Goal: Information Seeking & Learning: Learn about a topic

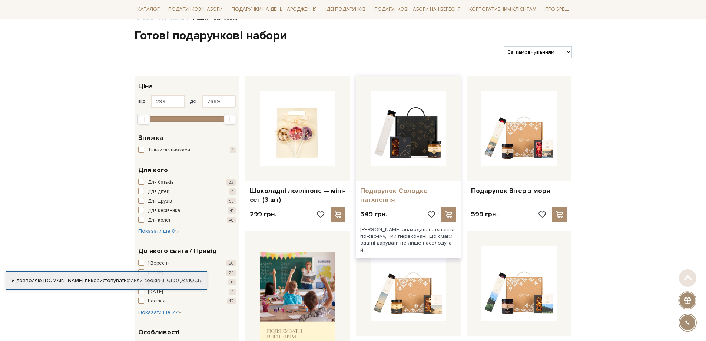
scroll to position [74, 0]
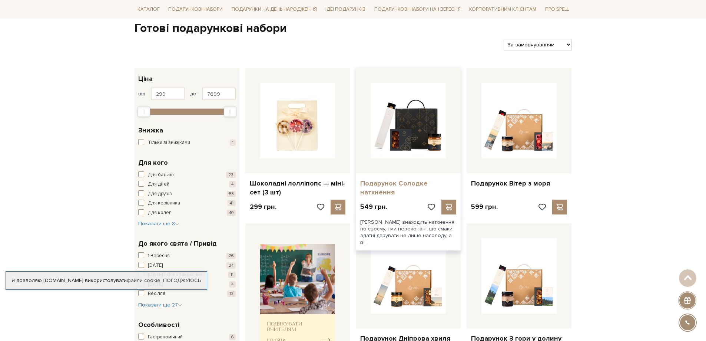
click at [384, 191] on link "Подарунок Солодке натхнення" at bounding box center [408, 187] width 96 height 17
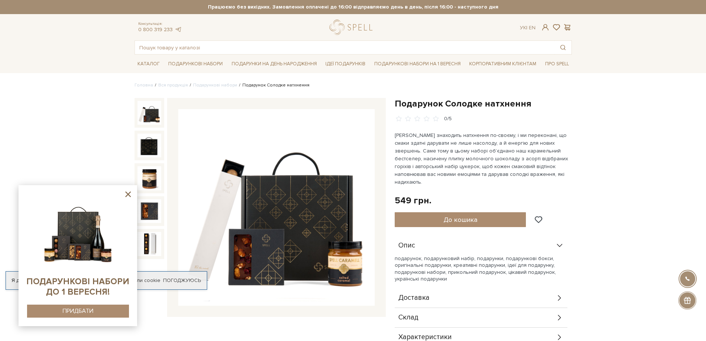
click at [130, 195] on icon at bounding box center [127, 193] width 9 height 9
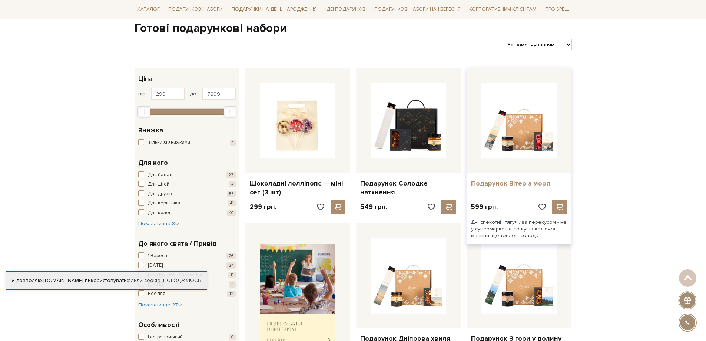
click at [509, 185] on link "Подарунок Вітер з моря" at bounding box center [519, 183] width 96 height 9
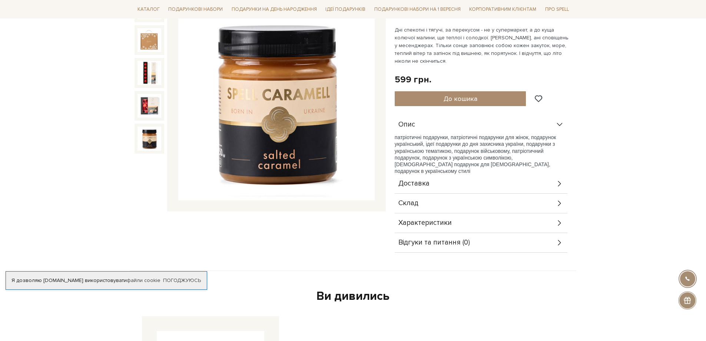
scroll to position [111, 0]
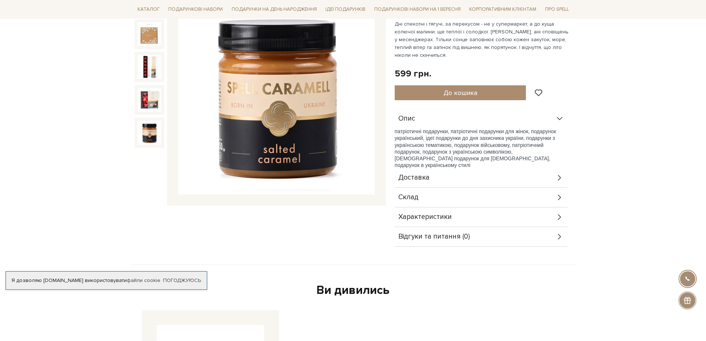
click at [555, 216] on div "Характеристики" at bounding box center [481, 216] width 173 height 19
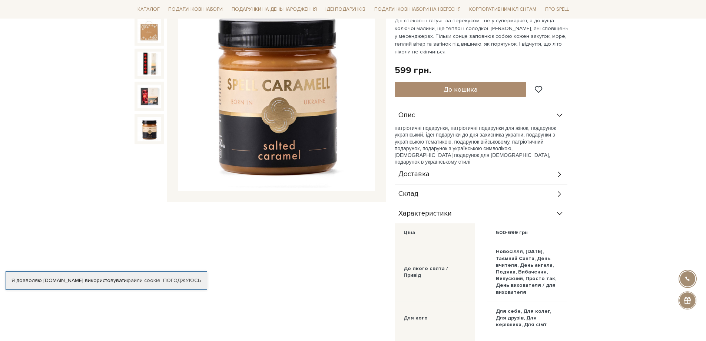
scroll to position [148, 0]
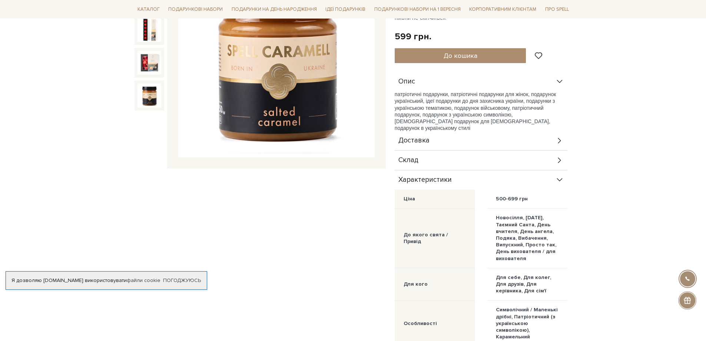
click at [554, 161] on div "Склад" at bounding box center [481, 159] width 173 height 19
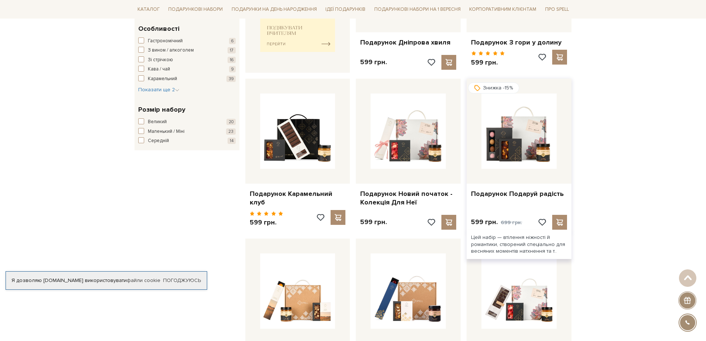
scroll to position [371, 0]
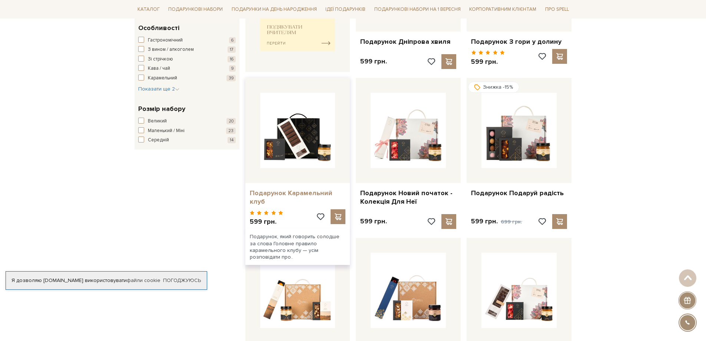
click at [311, 193] on link "Подарунок Карамельний клуб" at bounding box center [298, 197] width 96 height 17
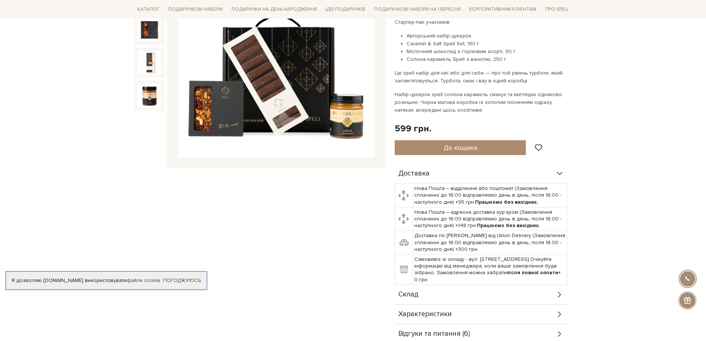
scroll to position [111, 0]
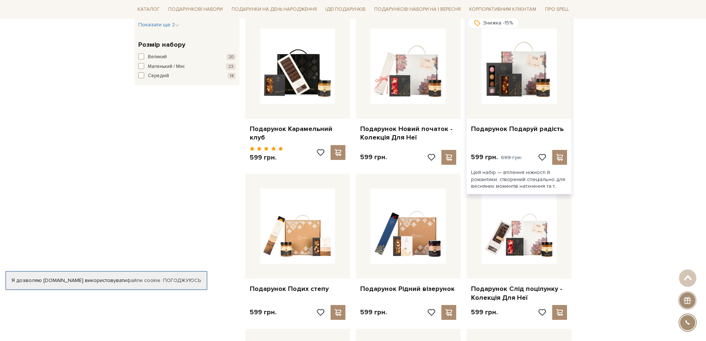
scroll to position [445, 0]
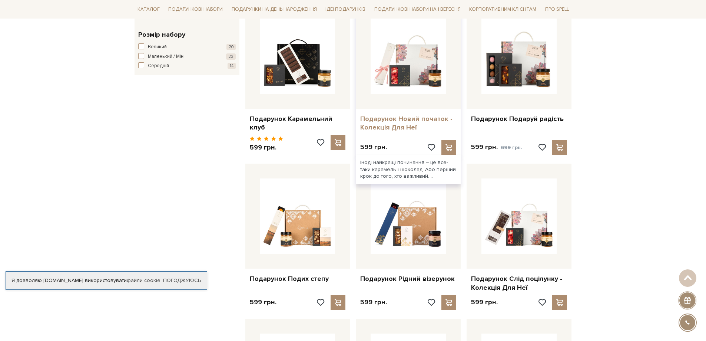
click at [398, 117] on link "Подарунок Новий початок - Колекція Для Неї" at bounding box center [408, 123] width 96 height 17
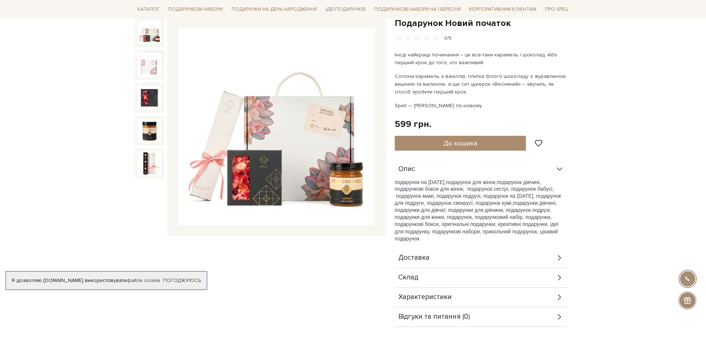
scroll to position [111, 0]
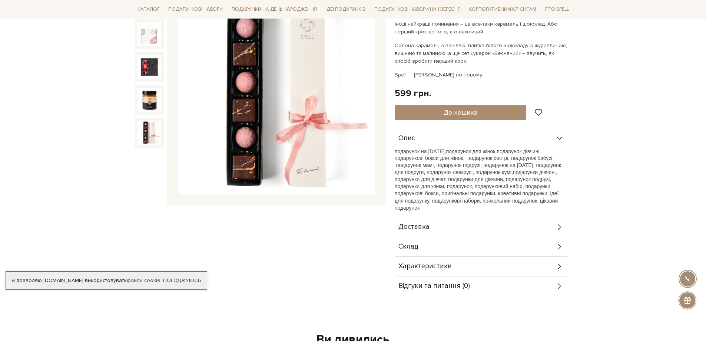
click at [430, 246] on div "Склад" at bounding box center [481, 246] width 173 height 19
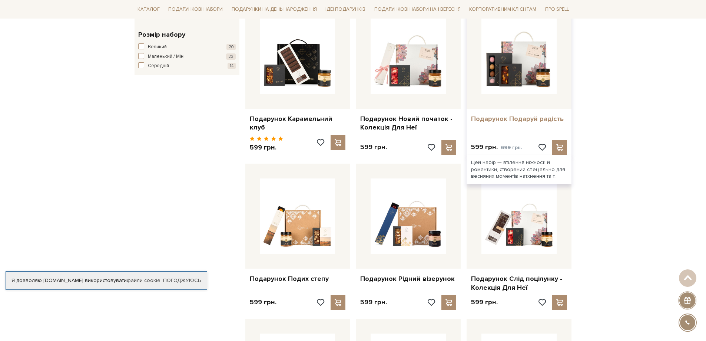
click at [510, 116] on link "Подарунок Подаруй радість" at bounding box center [519, 119] width 96 height 9
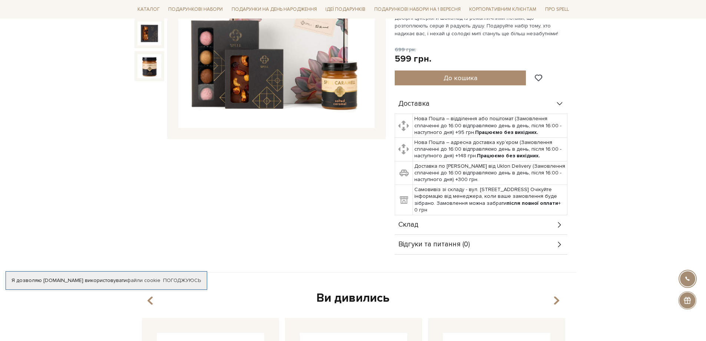
scroll to position [222, 0]
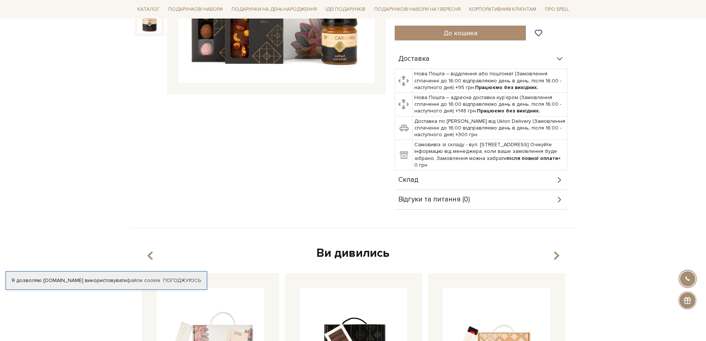
click at [544, 171] on div "Склад" at bounding box center [481, 179] width 173 height 19
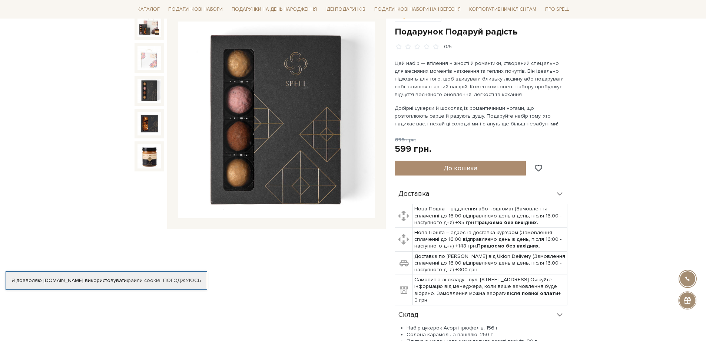
scroll to position [74, 0]
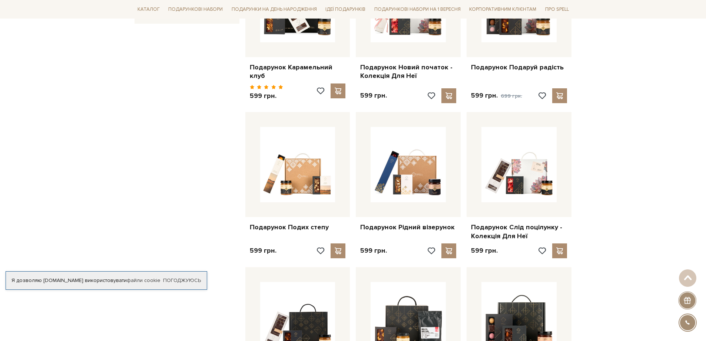
scroll to position [519, 0]
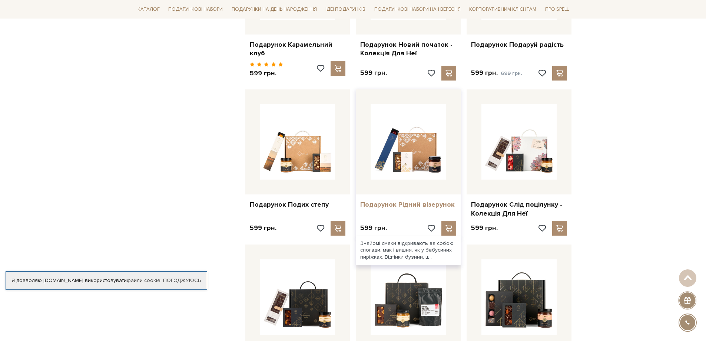
click at [398, 200] on link "Подарунок Рідний візерунок" at bounding box center [408, 204] width 96 height 9
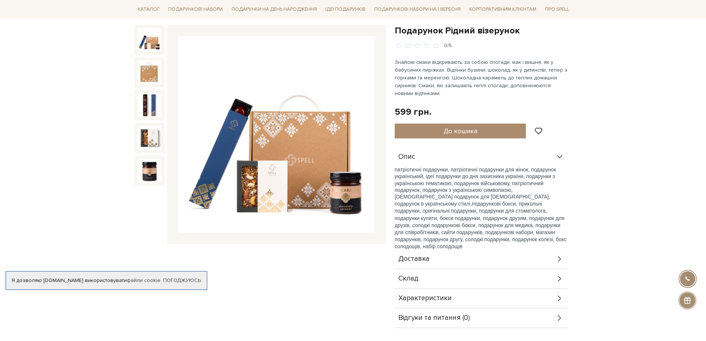
scroll to position [74, 0]
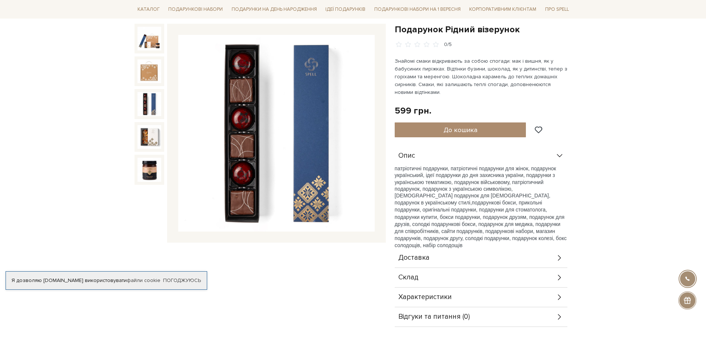
click at [153, 105] on img at bounding box center [150, 104] width 24 height 24
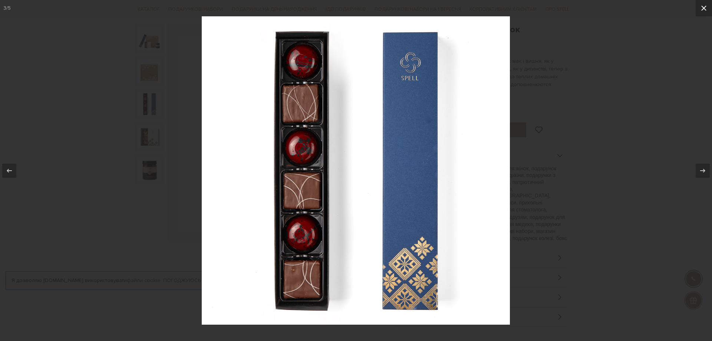
click at [702, 7] on icon at bounding box center [703, 8] width 5 height 5
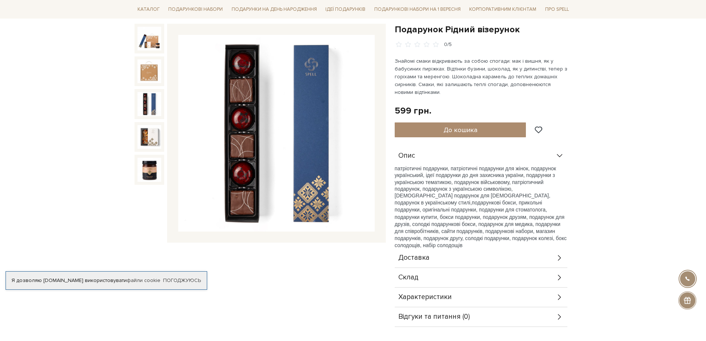
click at [456, 273] on div "Склад" at bounding box center [481, 277] width 173 height 19
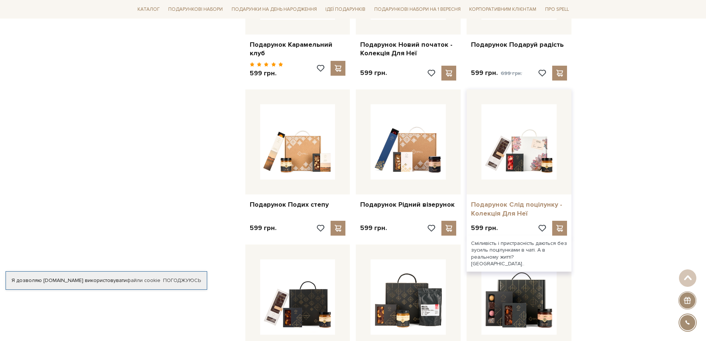
click at [500, 201] on link "Подарунок Слід поцілунку - Колекція Для Неї" at bounding box center [519, 208] width 96 height 17
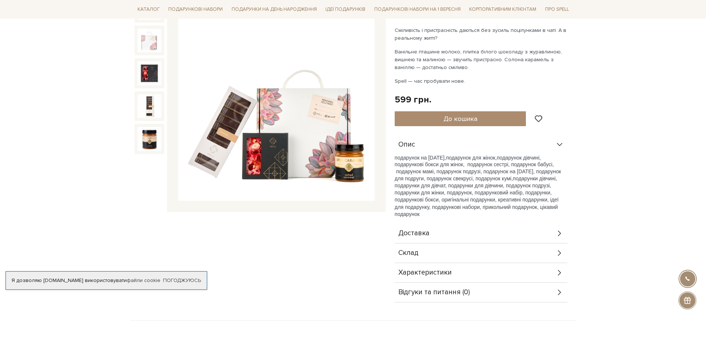
scroll to position [111, 0]
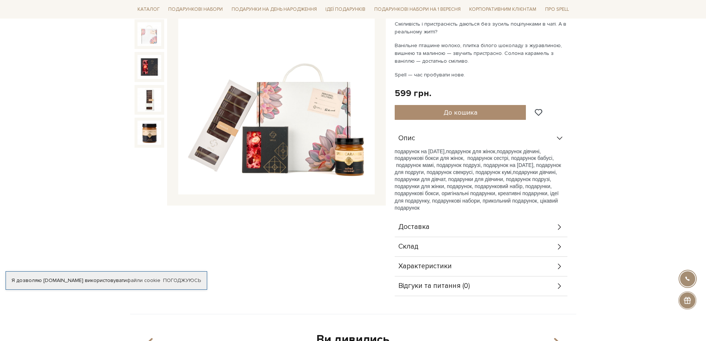
click at [414, 244] on span "Склад" at bounding box center [408, 246] width 20 height 7
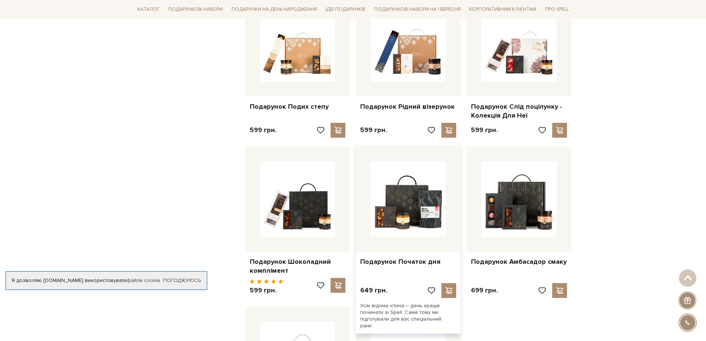
scroll to position [630, 0]
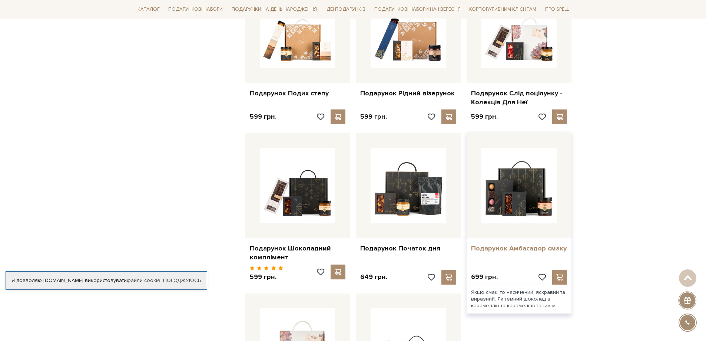
click at [514, 244] on link "Подарунок Амбасадор смаку" at bounding box center [519, 248] width 96 height 9
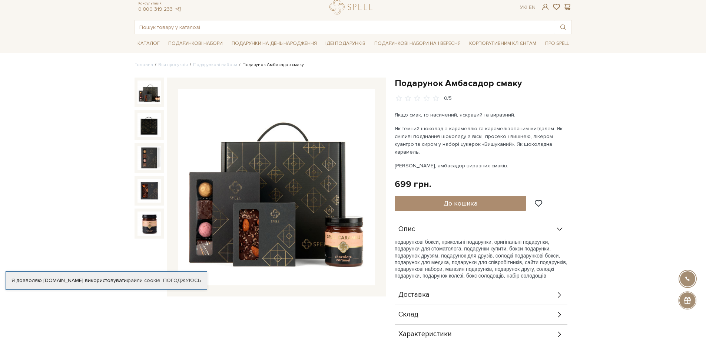
scroll to position [37, 0]
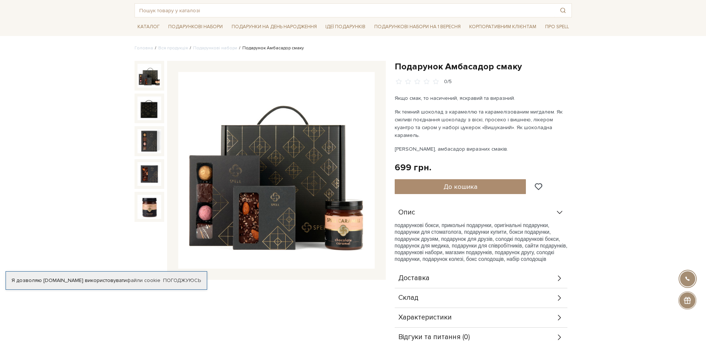
click at [424, 289] on div "Склад" at bounding box center [481, 297] width 173 height 19
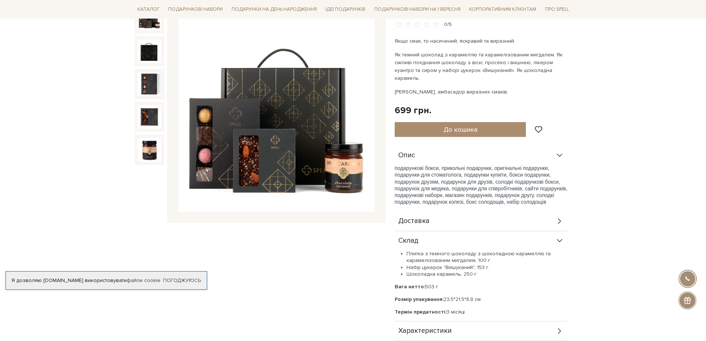
scroll to position [111, 0]
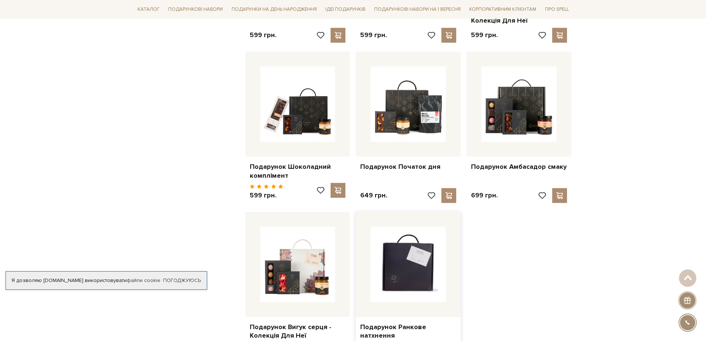
scroll to position [778, 0]
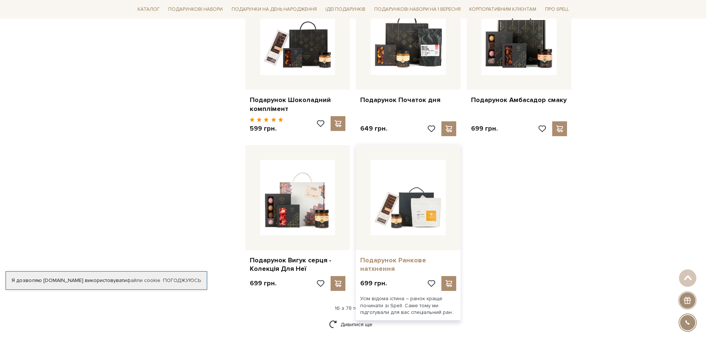
click at [392, 261] on link "Подарунок Ранкове натхнення" at bounding box center [408, 264] width 96 height 17
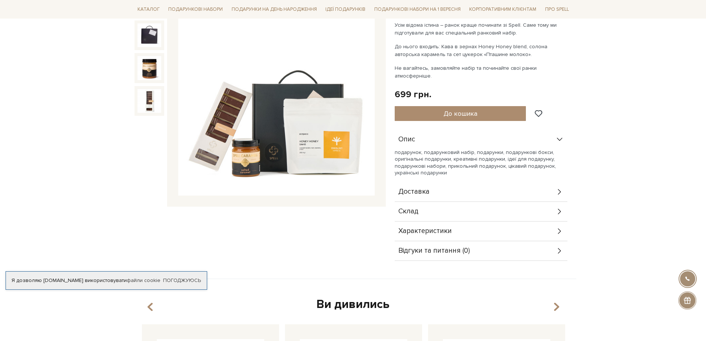
scroll to position [111, 0]
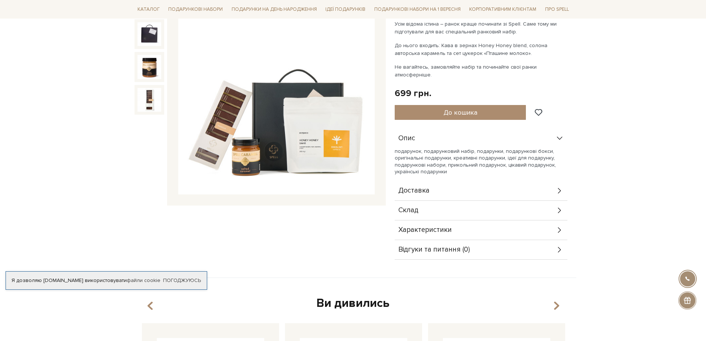
click at [420, 203] on div "Склад" at bounding box center [481, 210] width 173 height 19
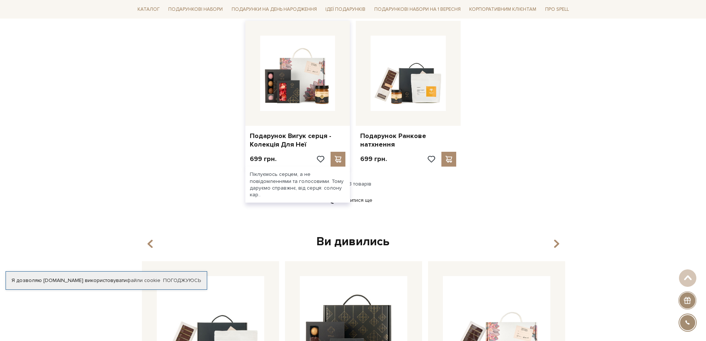
scroll to position [927, 0]
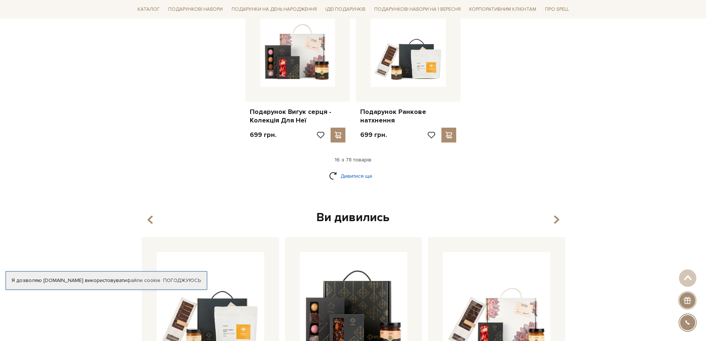
click at [347, 170] on link "Дивитися ще" at bounding box center [353, 175] width 48 height 13
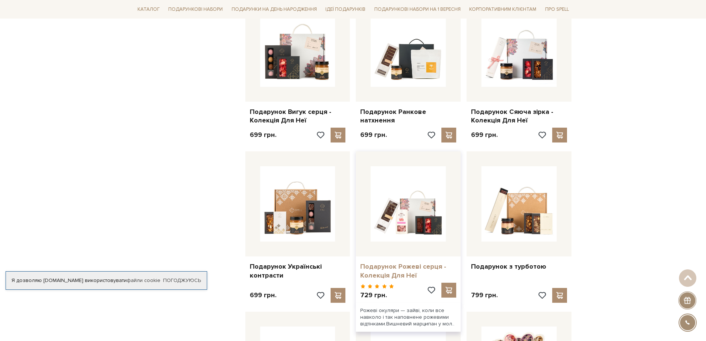
click at [394, 264] on link "Подарунок Рожеві серця - Колекція Для Неї" at bounding box center [408, 270] width 96 height 17
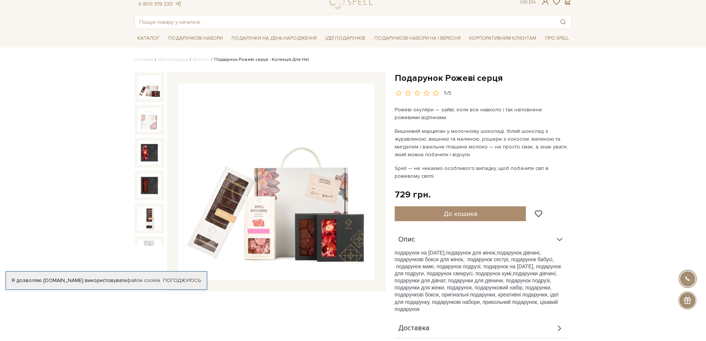
scroll to position [37, 0]
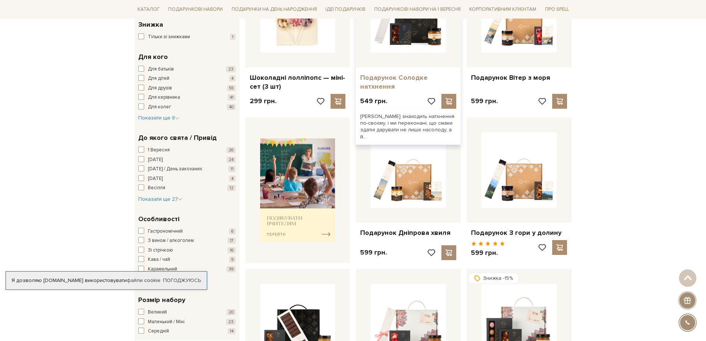
scroll to position [185, 0]
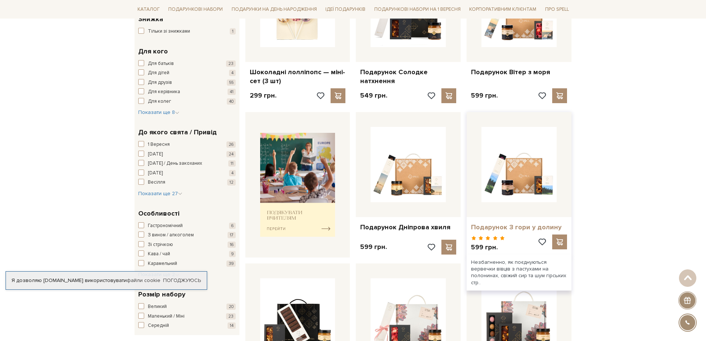
click at [526, 229] on link "Подарунок З гори у долину" at bounding box center [519, 227] width 96 height 9
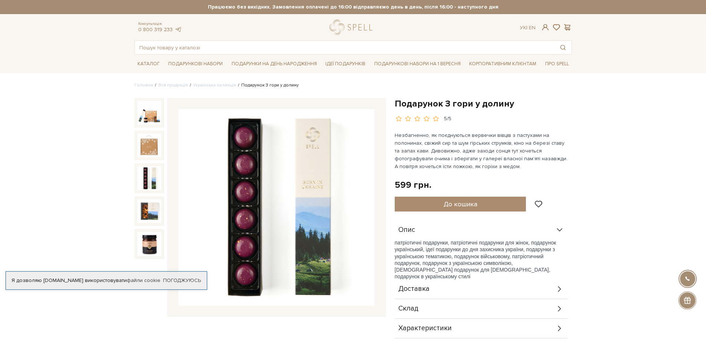
click at [147, 175] on img at bounding box center [150, 178] width 24 height 24
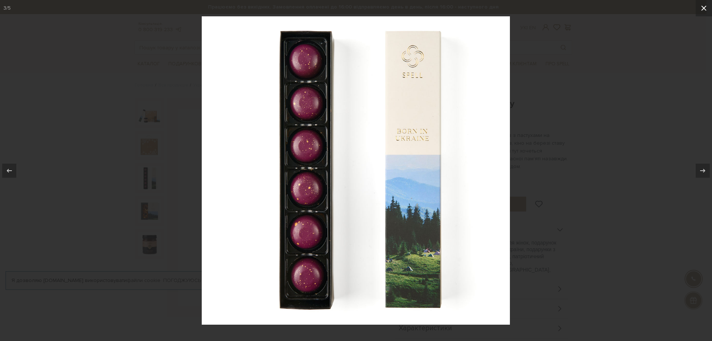
click at [701, 5] on icon at bounding box center [703, 8] width 9 height 9
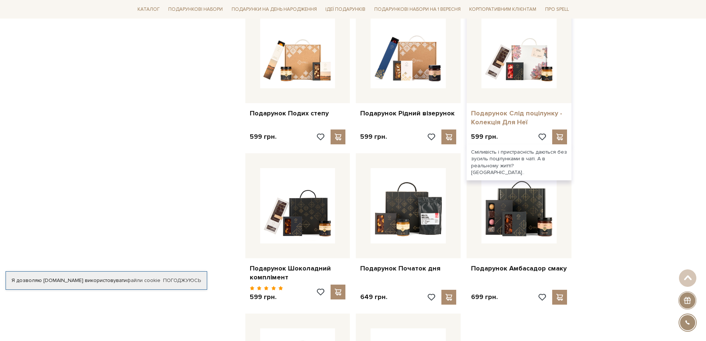
scroll to position [593, 0]
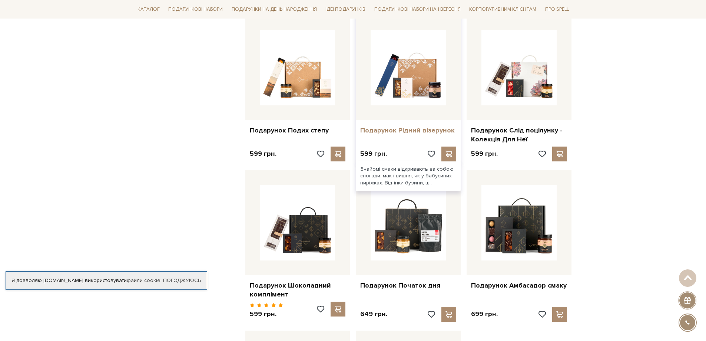
click at [425, 126] on link "Подарунок Рідний візерунок" at bounding box center [408, 130] width 96 height 9
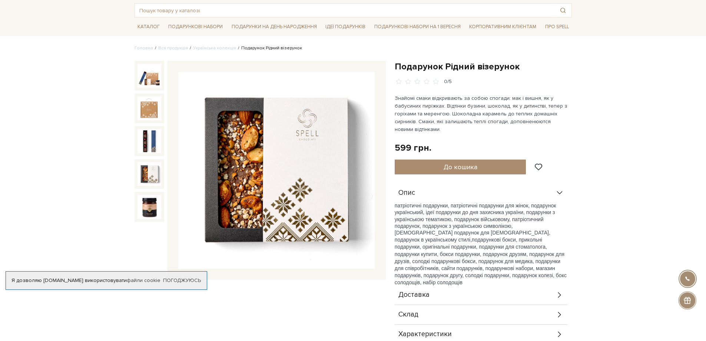
scroll to position [74, 0]
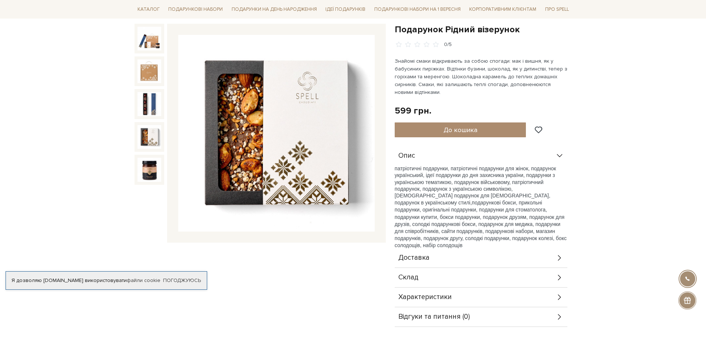
click at [429, 274] on div "Склад" at bounding box center [481, 277] width 173 height 19
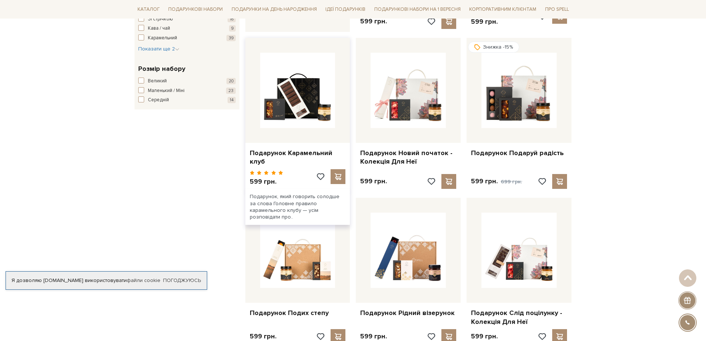
scroll to position [408, 0]
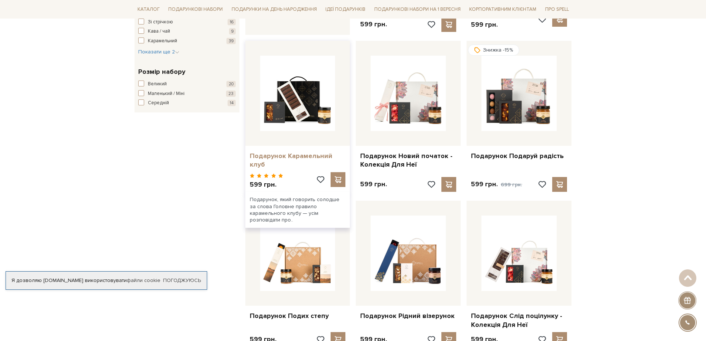
click at [305, 155] on link "Подарунок Карамельний клуб" at bounding box center [298, 160] width 96 height 17
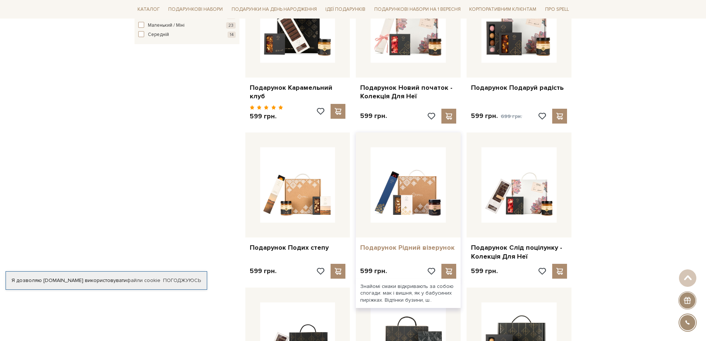
scroll to position [482, 0]
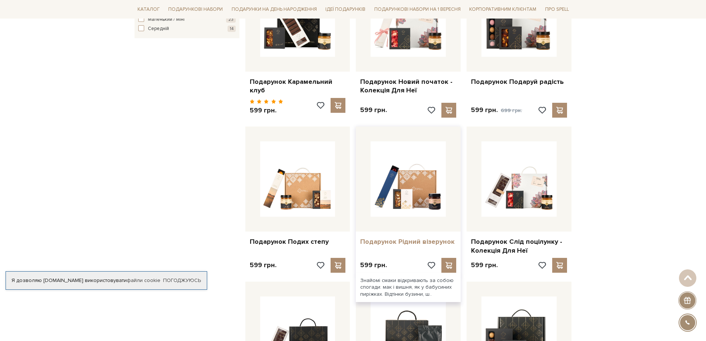
click at [400, 240] on link "Подарунок Рідний візерунок" at bounding box center [408, 241] width 96 height 9
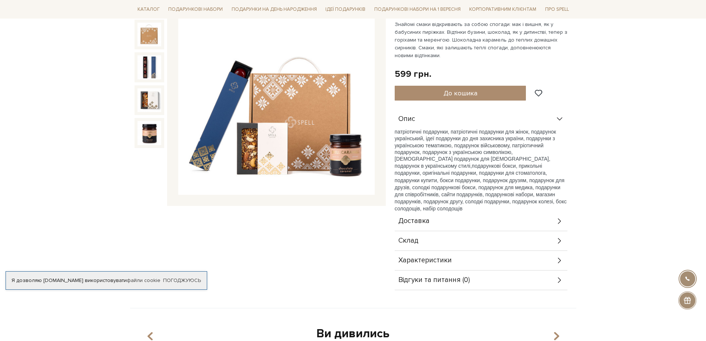
scroll to position [111, 0]
click at [446, 242] on div "Склад" at bounding box center [481, 240] width 173 height 19
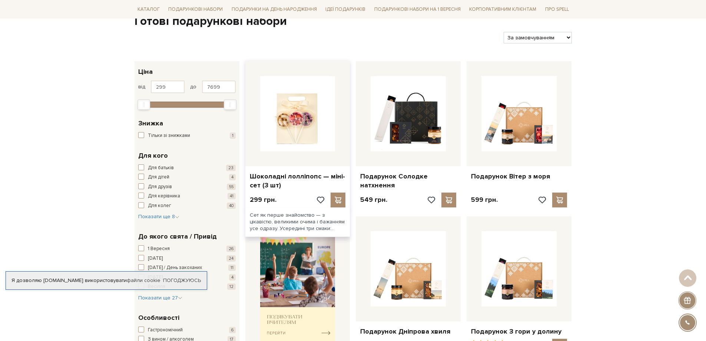
scroll to position [73, 0]
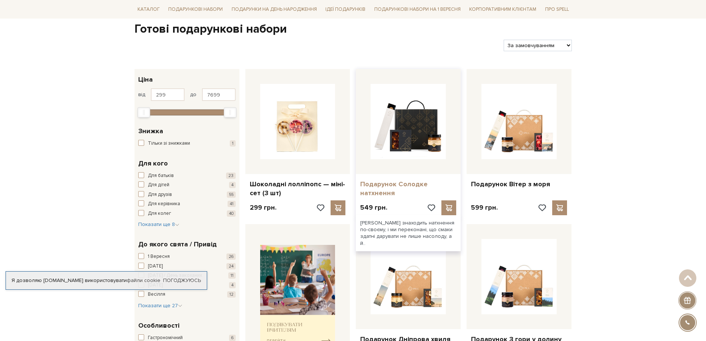
click at [396, 189] on link "Подарунок Солодке натхнення" at bounding box center [408, 188] width 96 height 17
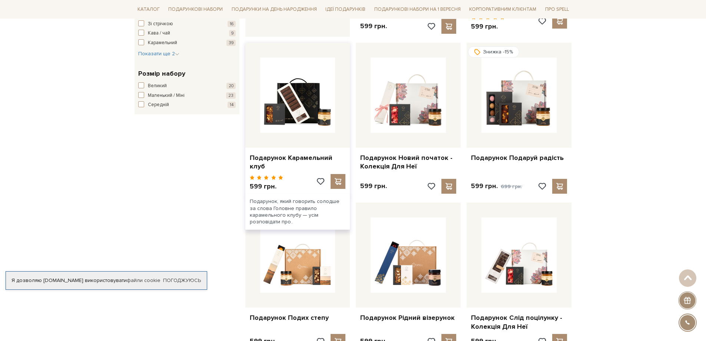
scroll to position [407, 0]
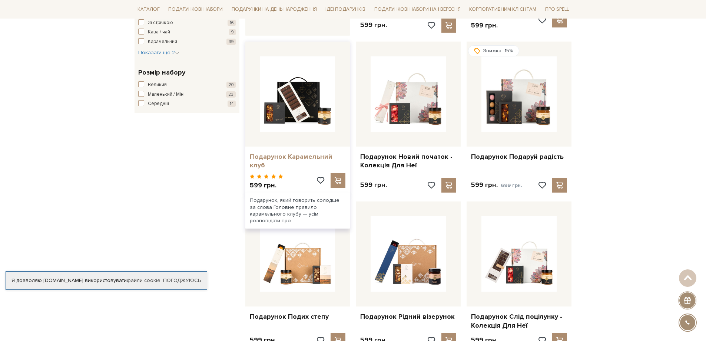
click at [297, 159] on link "Подарунок Карамельний клуб" at bounding box center [298, 160] width 96 height 17
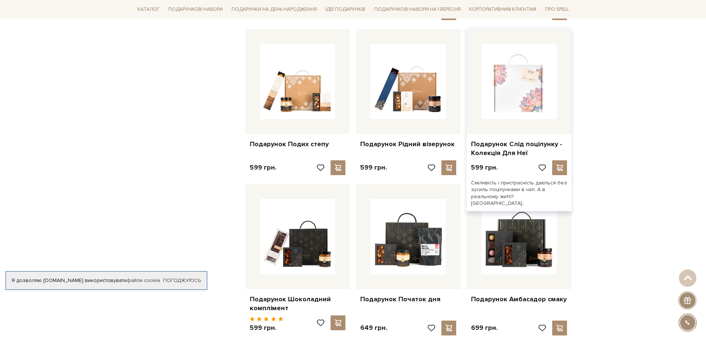
scroll to position [592, 0]
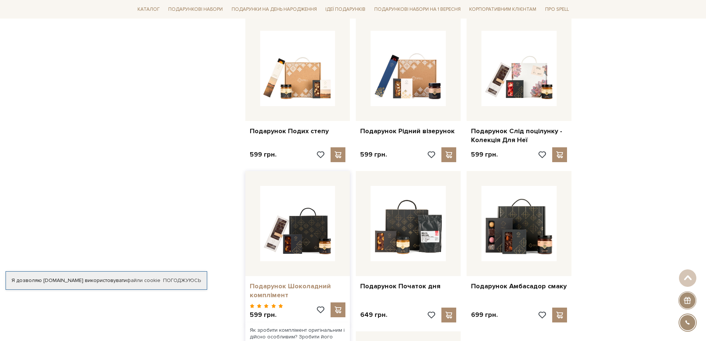
click at [281, 282] on link "Подарунок Шоколадний комплімент" at bounding box center [298, 290] width 96 height 17
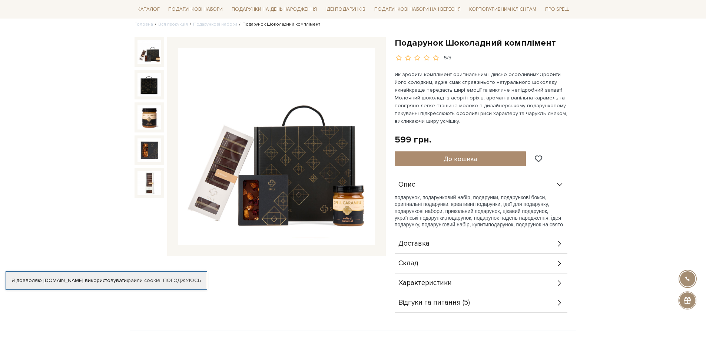
scroll to position [74, 0]
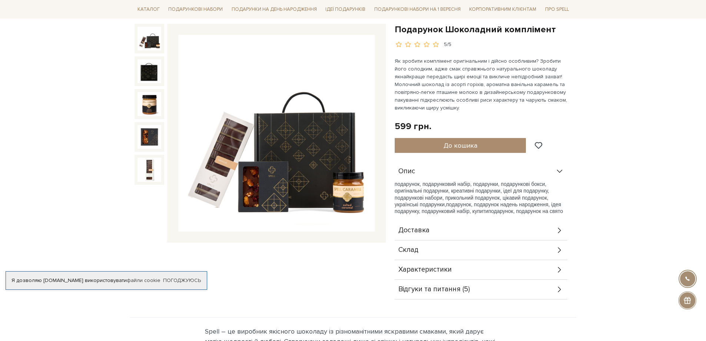
click at [442, 249] on div "Склад" at bounding box center [481, 249] width 173 height 19
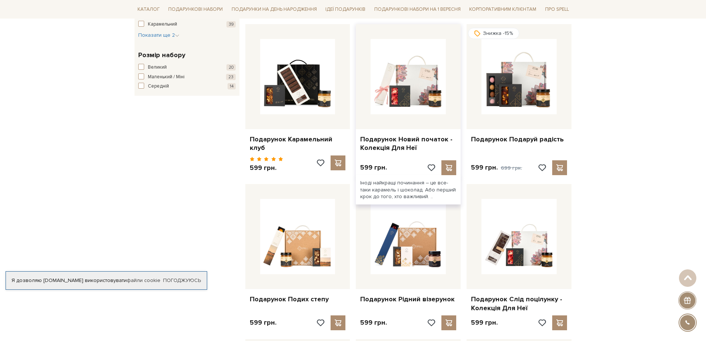
scroll to position [407, 0]
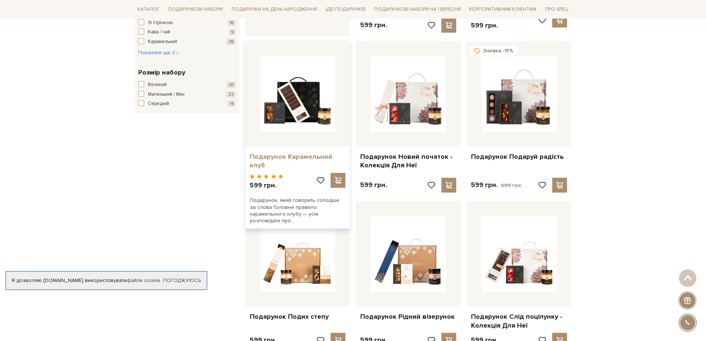
click at [299, 158] on link "Подарунок Карамельний клуб" at bounding box center [298, 160] width 96 height 17
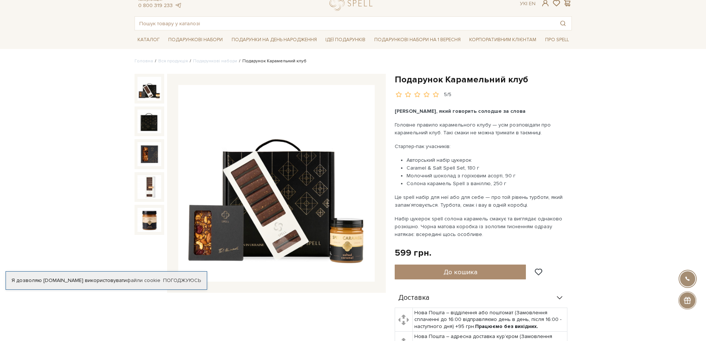
scroll to position [37, 0]
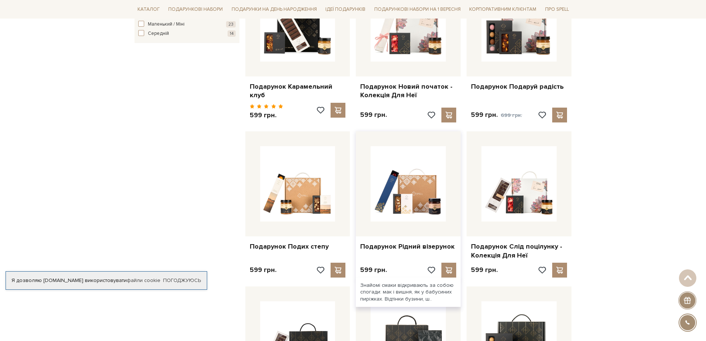
scroll to position [481, 0]
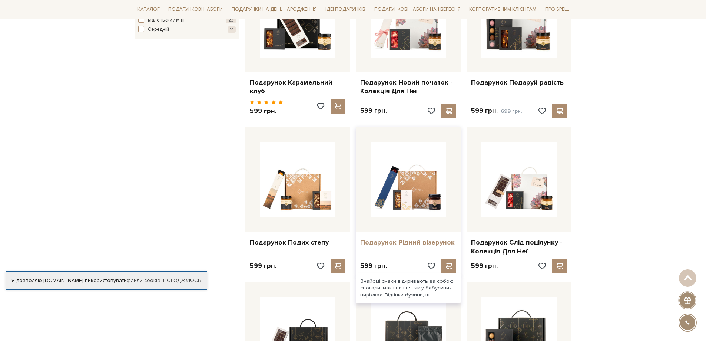
click at [409, 238] on link "Подарунок Рідний візерунок" at bounding box center [408, 242] width 96 height 9
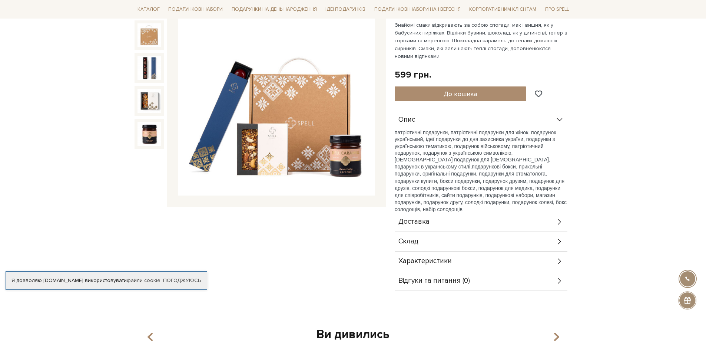
scroll to position [111, 0]
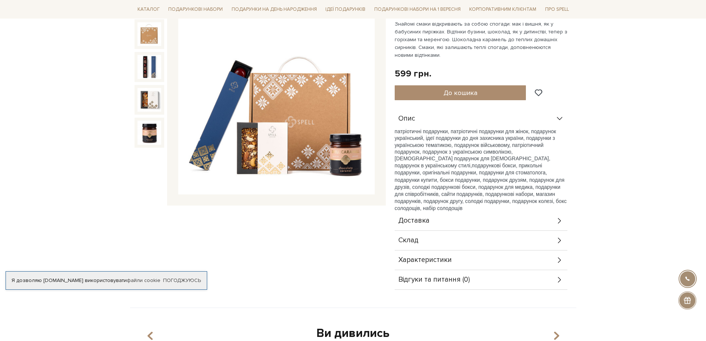
click at [449, 237] on div "Склад" at bounding box center [481, 240] width 173 height 19
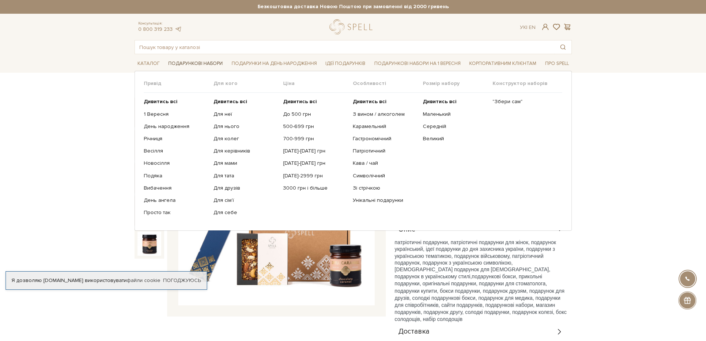
scroll to position [0, 0]
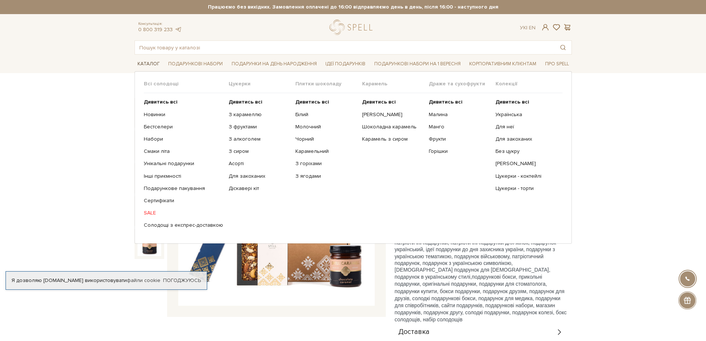
click at [152, 62] on link "Каталог" at bounding box center [149, 63] width 28 height 11
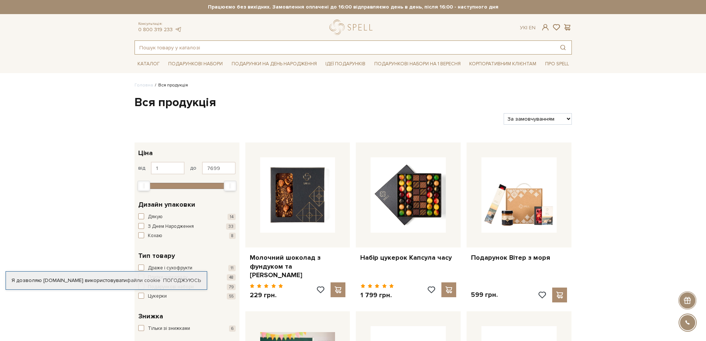
click at [192, 45] on input "text" at bounding box center [345, 47] width 420 height 13
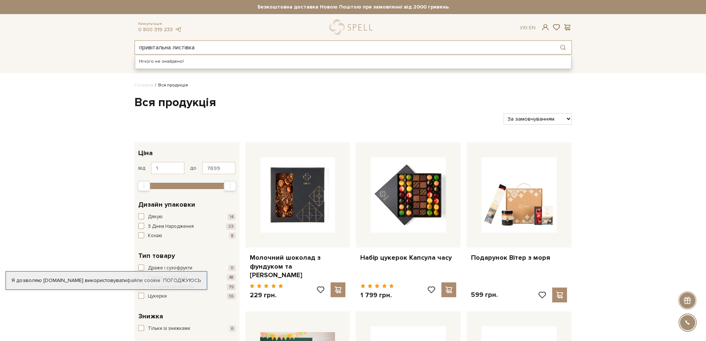
type input "привітальна листівка"
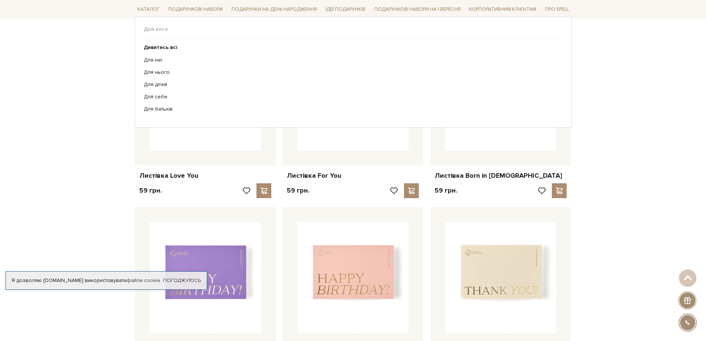
scroll to position [74, 0]
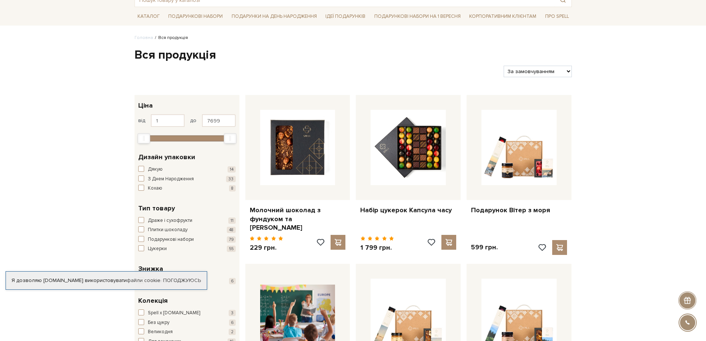
scroll to position [111, 0]
